Goal: Information Seeking & Learning: Learn about a topic

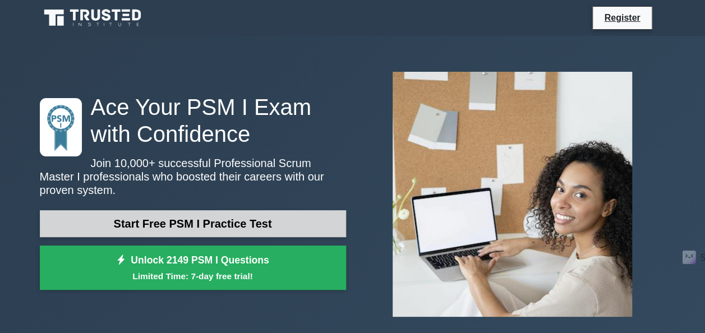
click at [232, 220] on link "Start Free PSM I Practice Test" at bounding box center [193, 223] width 306 height 27
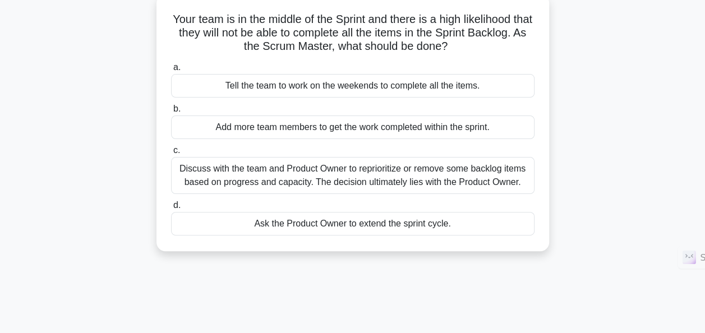
scroll to position [69, 0]
click at [383, 172] on div "Discuss with the team and Product Owner to reprioritize or remove some backlog …" at bounding box center [353, 175] width 364 height 37
click at [171, 154] on input "c. Discuss with the team and Product Owner to reprioritize or remove some backl…" at bounding box center [171, 149] width 0 height 7
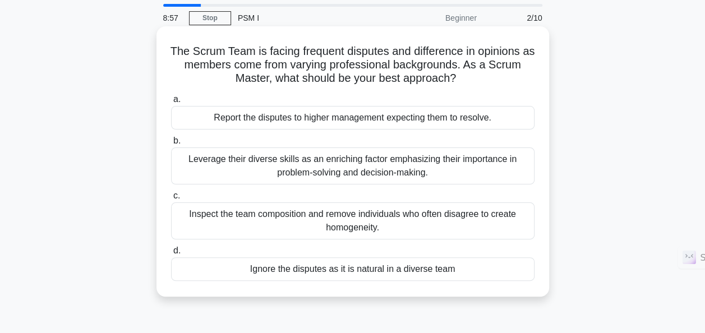
scroll to position [38, 0]
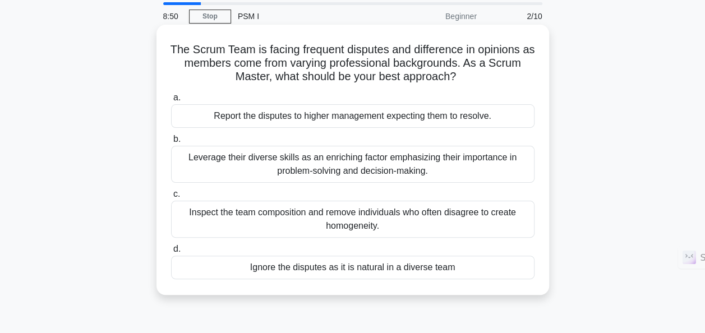
click at [353, 171] on div "Leverage their diverse skills as an enriching factor emphasizing their importan…" at bounding box center [353, 164] width 364 height 37
click at [171, 143] on input "b. Leverage their diverse skills as an enriching factor emphasizing their impor…" at bounding box center [171, 139] width 0 height 7
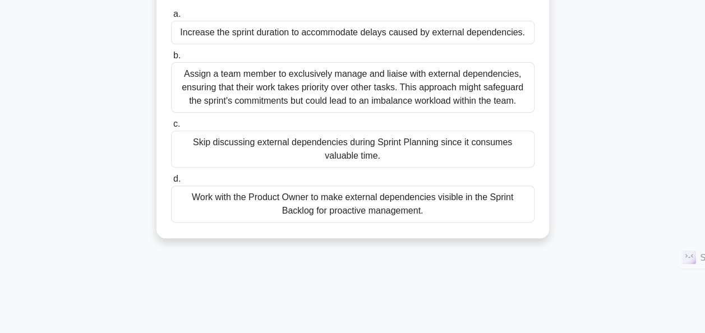
scroll to position [142, 0]
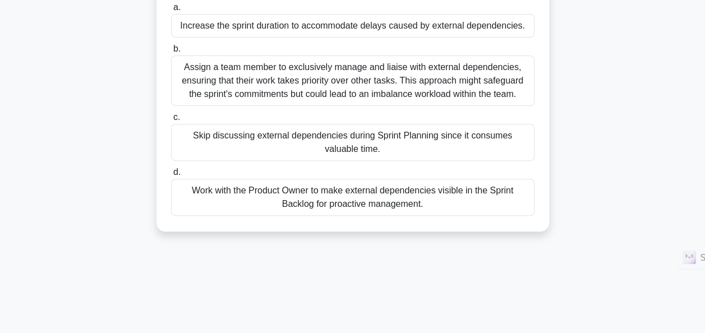
click at [364, 200] on div "Work with the Product Owner to make external dependencies visible in the Sprint…" at bounding box center [353, 197] width 364 height 37
click at [171, 176] on input "d. Work with the Product Owner to make external dependencies visible in the Spr…" at bounding box center [171, 172] width 0 height 7
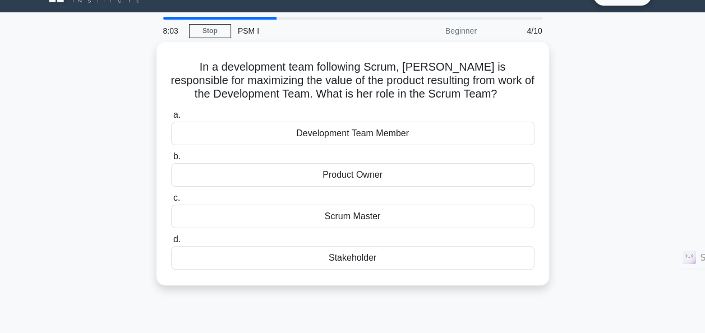
scroll to position [0, 0]
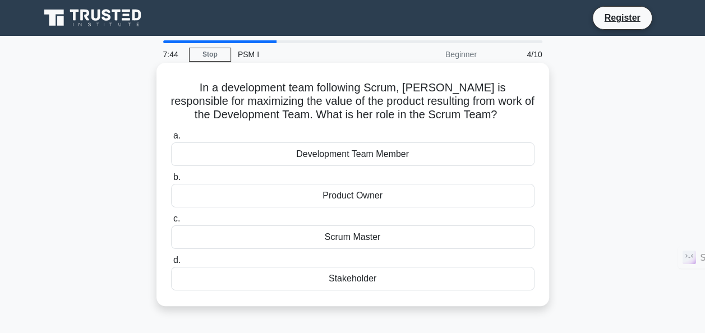
click at [350, 242] on div "Scrum Master" at bounding box center [353, 238] width 364 height 24
click at [171, 223] on input "c. Scrum Master" at bounding box center [171, 218] width 0 height 7
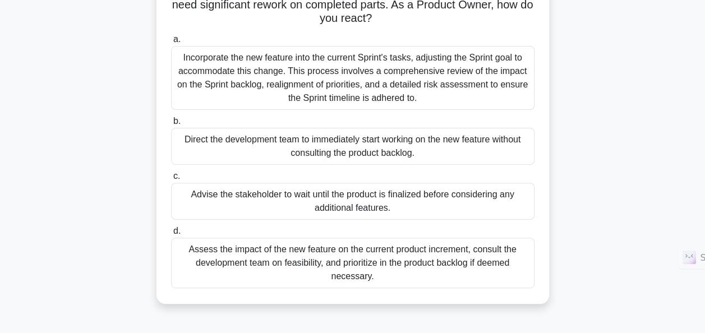
scroll to position [97, 0]
click at [382, 268] on div "Assess the impact of the new feature on the current product increment, consult …" at bounding box center [353, 262] width 364 height 50
click at [171, 235] on input "d. Assess the impact of the new feature on the current product increment, consu…" at bounding box center [171, 230] width 0 height 7
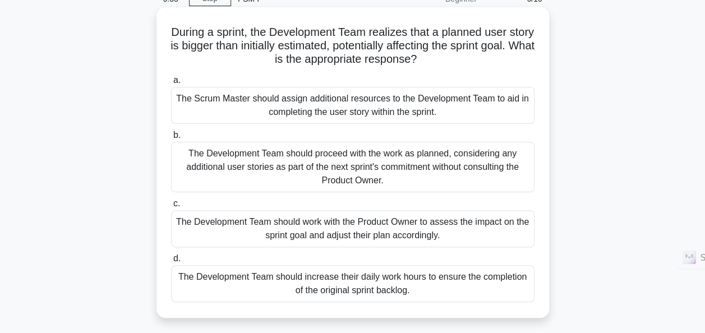
scroll to position [56, 0]
click at [491, 171] on div "The Development Team should proceed with the work as planned, considering any a…" at bounding box center [353, 166] width 364 height 50
click at [171, 139] on input "b. The Development Team should proceed with the work as planned, considering an…" at bounding box center [171, 134] width 0 height 7
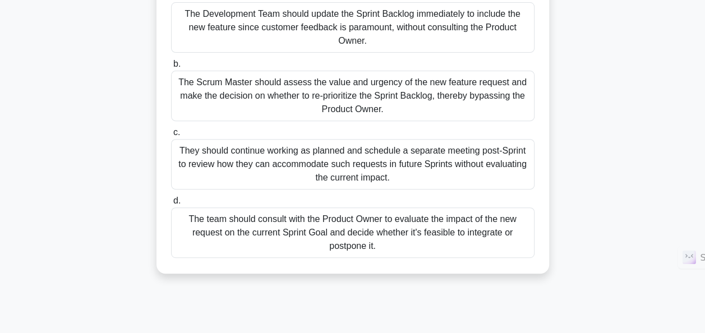
scroll to position [155, 0]
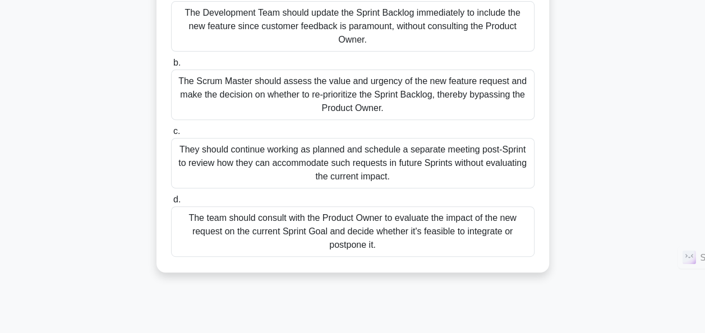
click at [362, 233] on div "The team should consult with the Product Owner to evaluate the impact of the ne…" at bounding box center [353, 231] width 364 height 50
click at [171, 204] on input "d. The team should consult with the Product Owner to evaluate the impact of the…" at bounding box center [171, 199] width 0 height 7
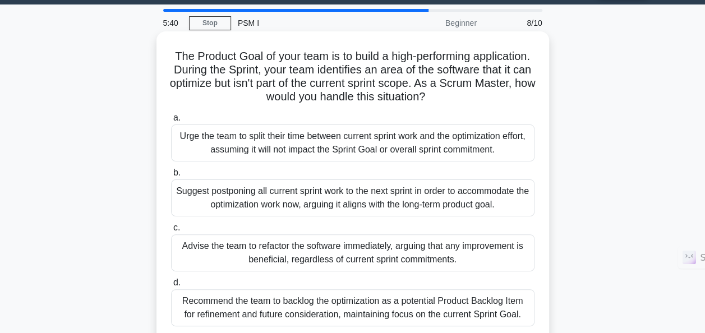
scroll to position [0, 0]
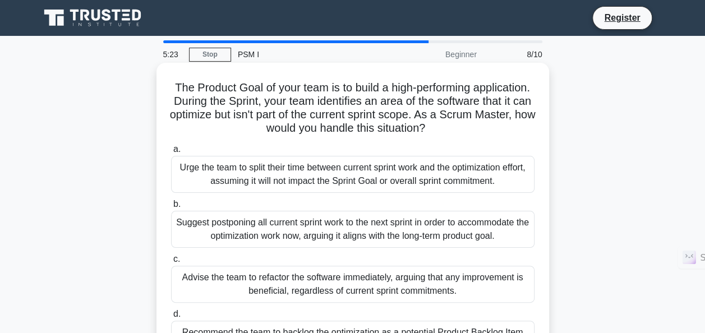
click at [437, 142] on div "a. Urge the team to split their time between current sprint work and the optimi…" at bounding box center [352, 250] width 377 height 220
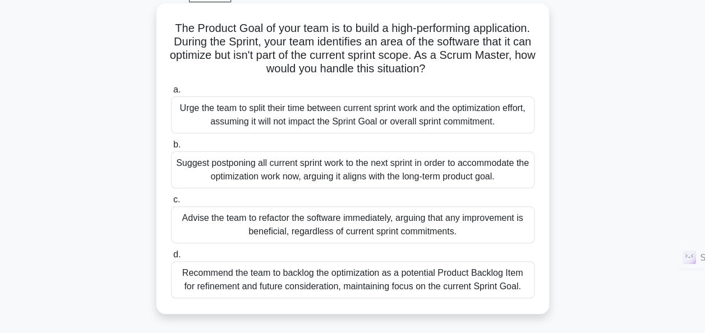
scroll to position [61, 0]
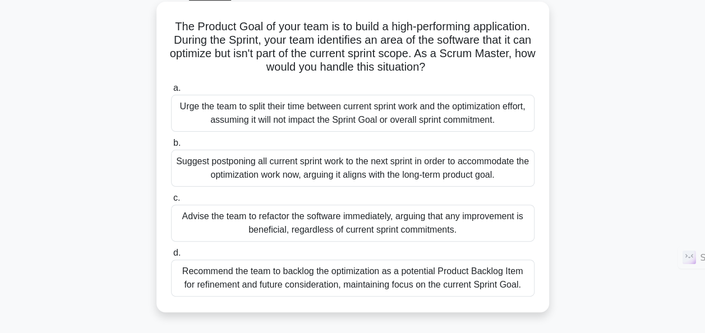
click at [457, 282] on div "Recommend the team to backlog the optimization as a potential Product Backlog I…" at bounding box center [353, 278] width 364 height 37
click at [171, 257] on input "d. Recommend the team to backlog the optimization as a potential Product Backlo…" at bounding box center [171, 253] width 0 height 7
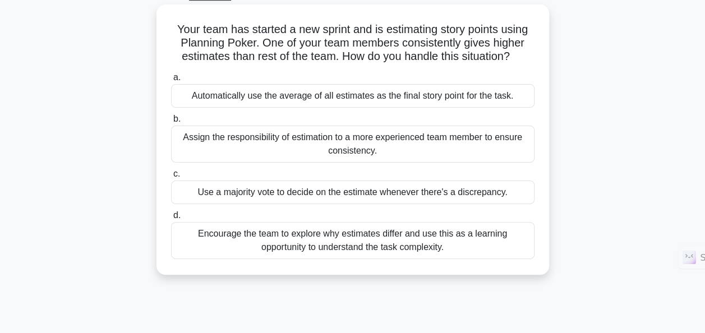
scroll to position [0, 0]
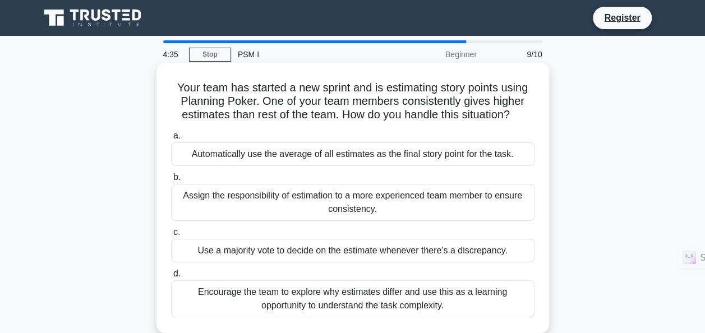
click at [450, 206] on div "Assign the responsibility of estimation to a more experienced team member to en…" at bounding box center [353, 202] width 364 height 37
click at [171, 181] on input "b. Assign the responsibility of estimation to a more experienced team member to…" at bounding box center [171, 177] width 0 height 7
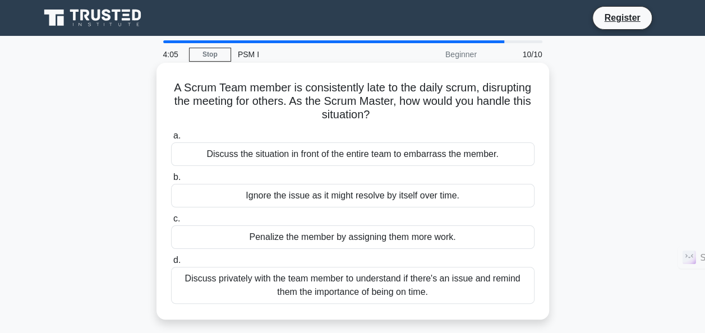
click at [287, 281] on div "Discuss privately with the team member to understand if there's an issue and re…" at bounding box center [353, 285] width 364 height 37
click at [171, 264] on input "d. Discuss privately with the team member to understand if there's an issue and…" at bounding box center [171, 260] width 0 height 7
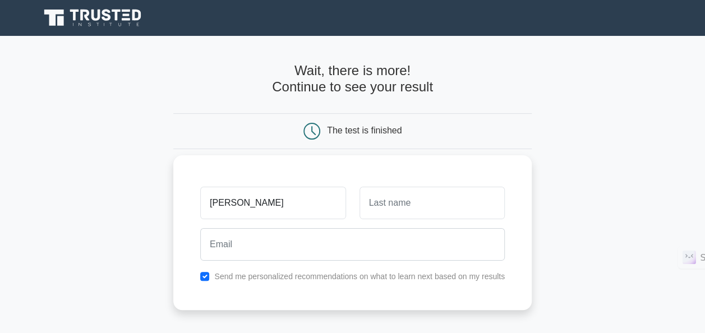
type input "shalini"
type input "Bhagat"
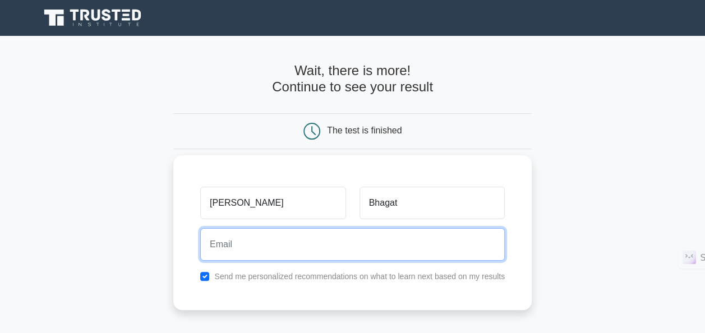
click at [240, 250] on input "email" at bounding box center [352, 244] width 305 height 33
type input "shalinibhagat08@gmail.com"
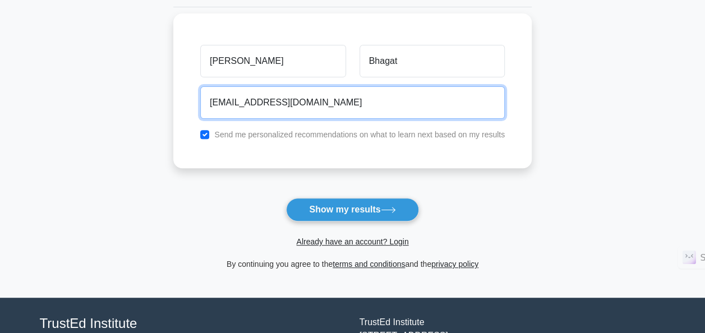
scroll to position [145, 0]
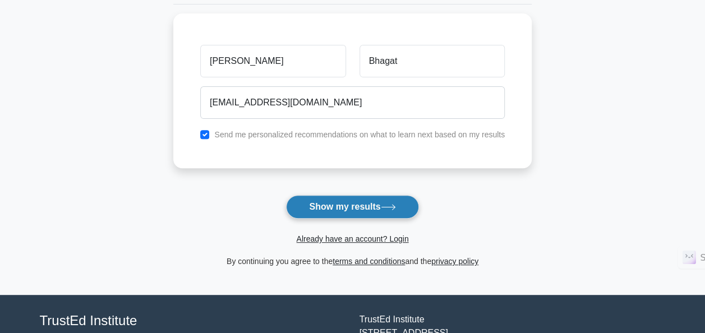
click at [353, 207] on button "Show my results" at bounding box center [352, 207] width 132 height 24
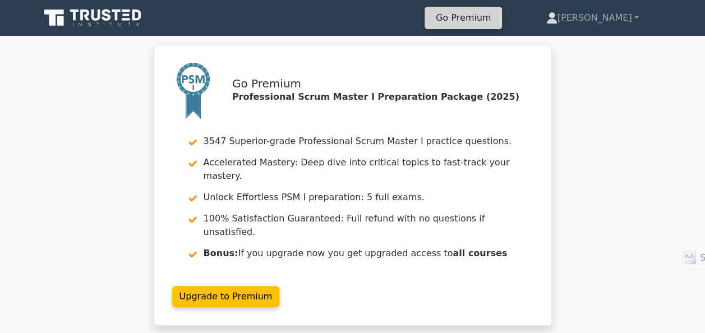
click at [498, 22] on link "Go Premium" at bounding box center [463, 17] width 68 height 15
